Goal: Information Seeking & Learning: Learn about a topic

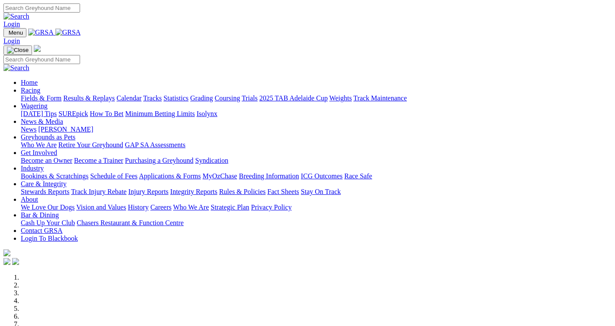
scroll to position [260, 0]
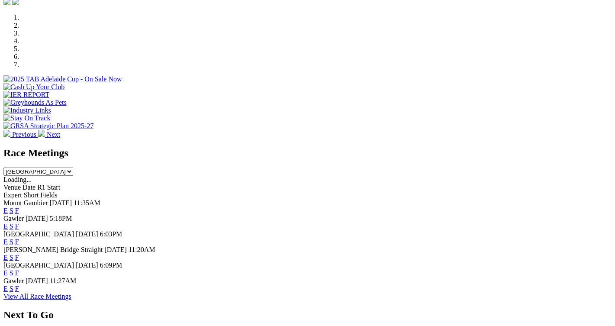
click at [19, 269] on link "F" at bounding box center [17, 272] width 4 height 7
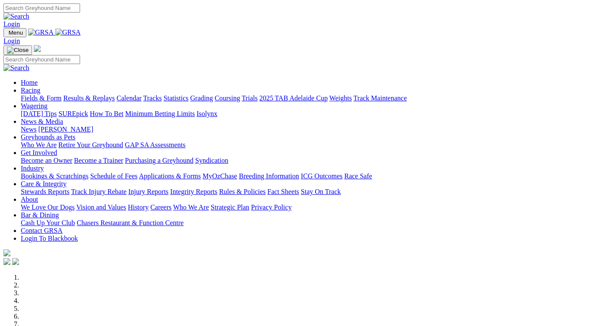
scroll to position [260, 0]
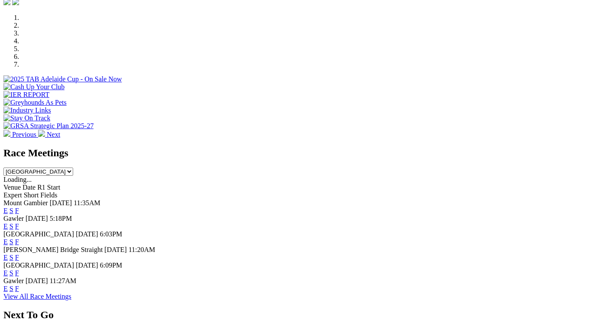
click at [19, 285] on link "F" at bounding box center [17, 288] width 4 height 7
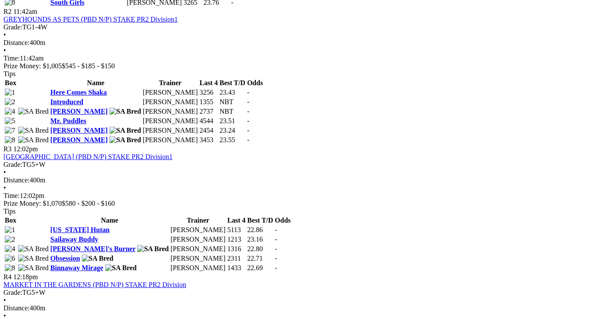
scroll to position [563, 0]
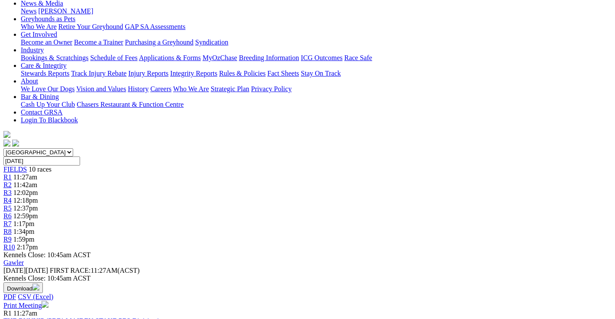
scroll to position [173, 0]
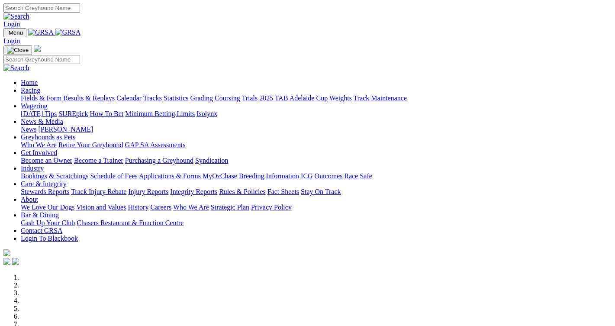
scroll to position [260, 0]
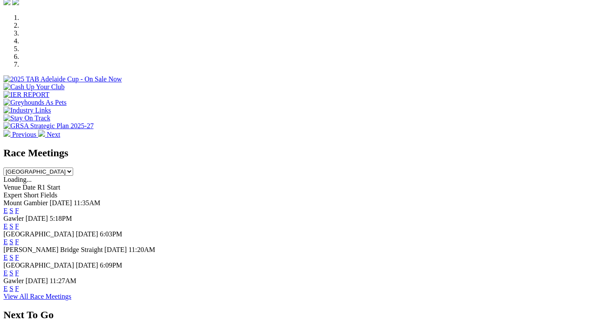
click at [19, 254] on link "F" at bounding box center [17, 257] width 4 height 7
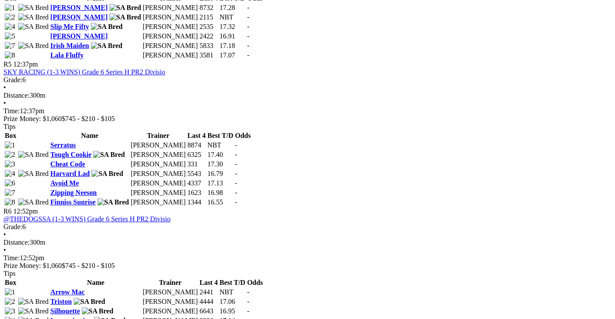
scroll to position [909, 0]
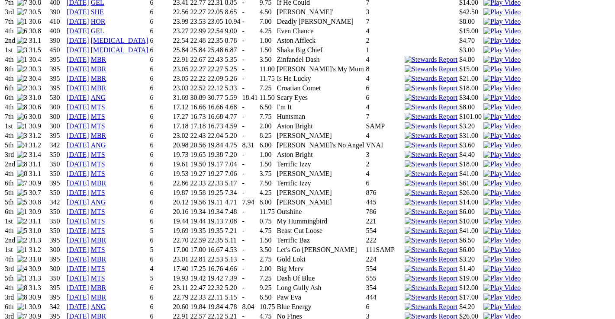
scroll to position [822, 0]
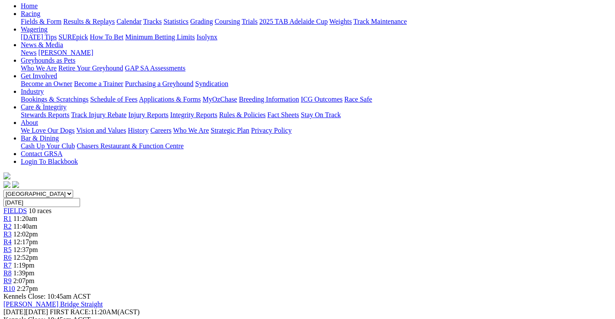
scroll to position [87, 0]
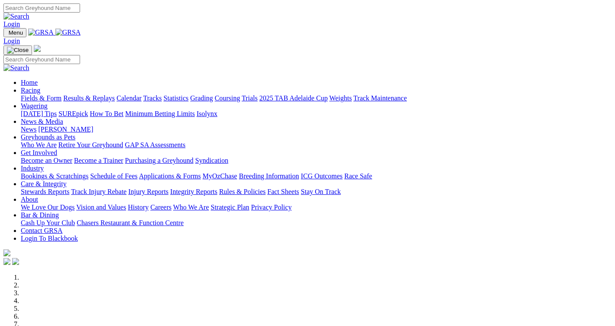
scroll to position [260, 0]
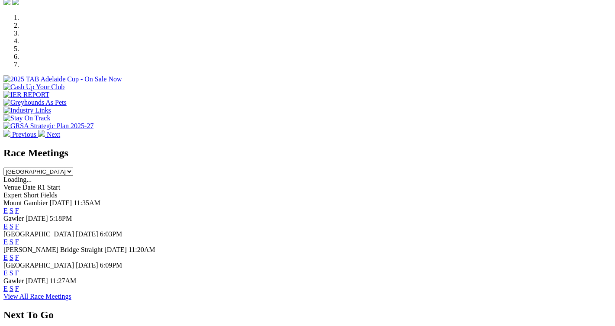
click at [19, 238] on link "F" at bounding box center [17, 241] width 4 height 7
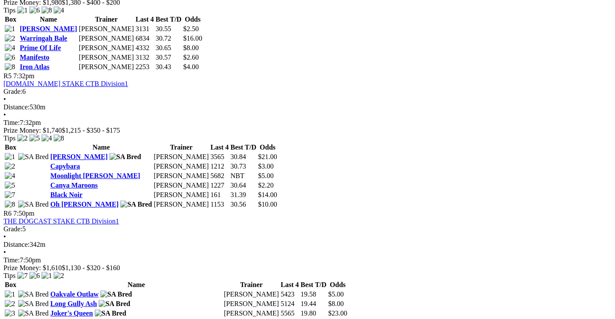
scroll to position [909, 0]
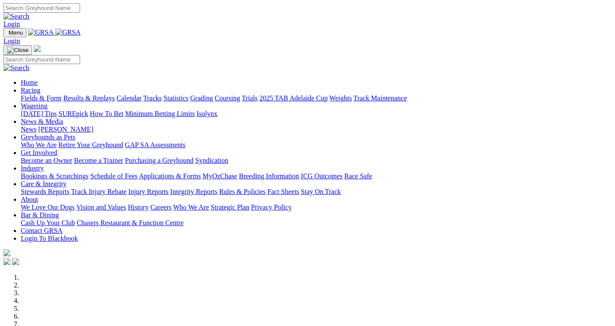
scroll to position [260, 0]
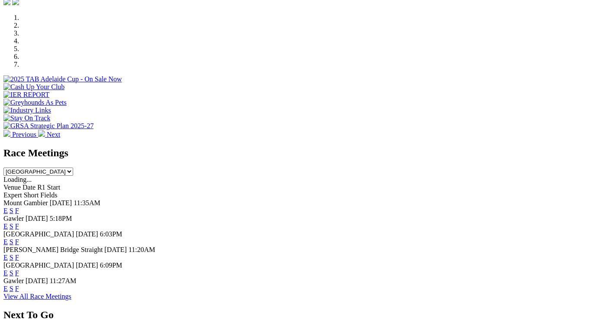
click at [19, 223] on link "F" at bounding box center [17, 226] width 4 height 7
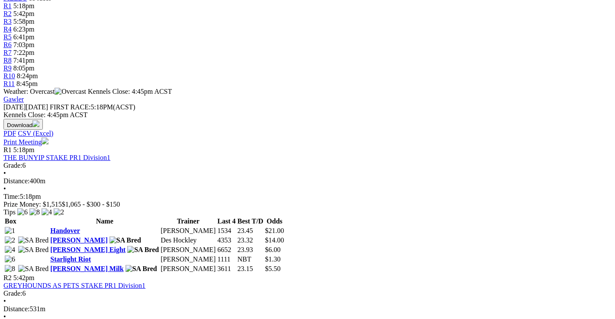
scroll to position [303, 0]
